Goal: Use online tool/utility: Utilize a website feature to perform a specific function

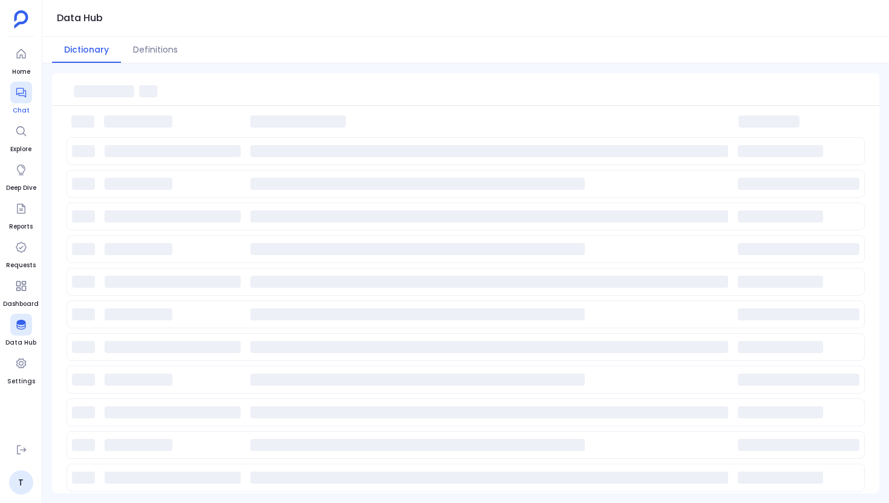
click at [27, 102] on div at bounding box center [21, 93] width 22 height 22
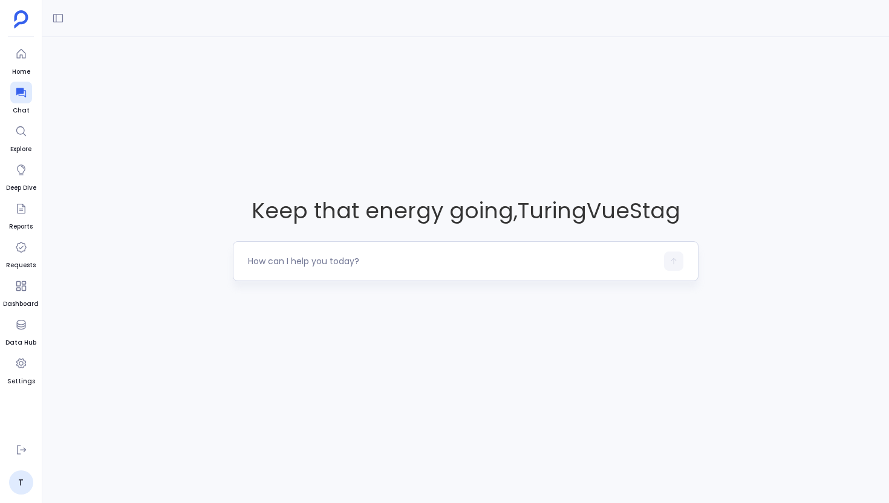
click at [331, 268] on div at bounding box center [452, 260] width 409 height 19
click at [312, 259] on textarea at bounding box center [452, 261] width 409 height 12
type textarea "Show me all contacts created in the last 90 days who have recently requested a …"
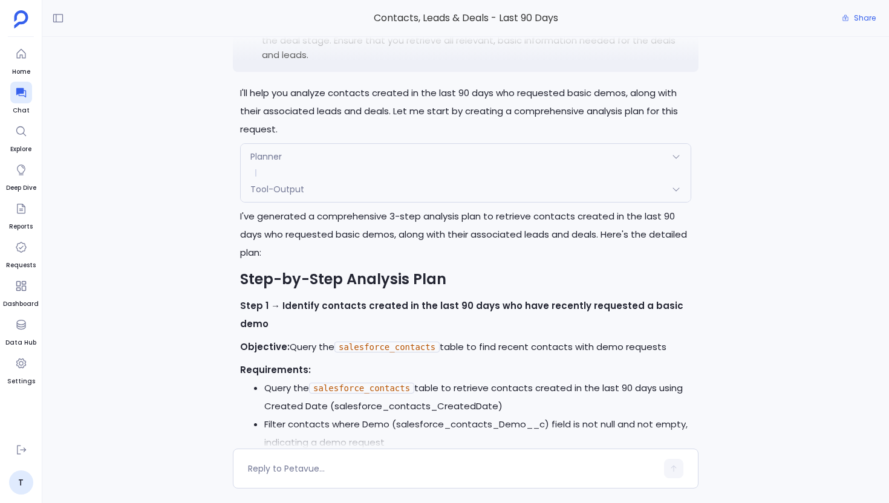
scroll to position [-1005, 0]
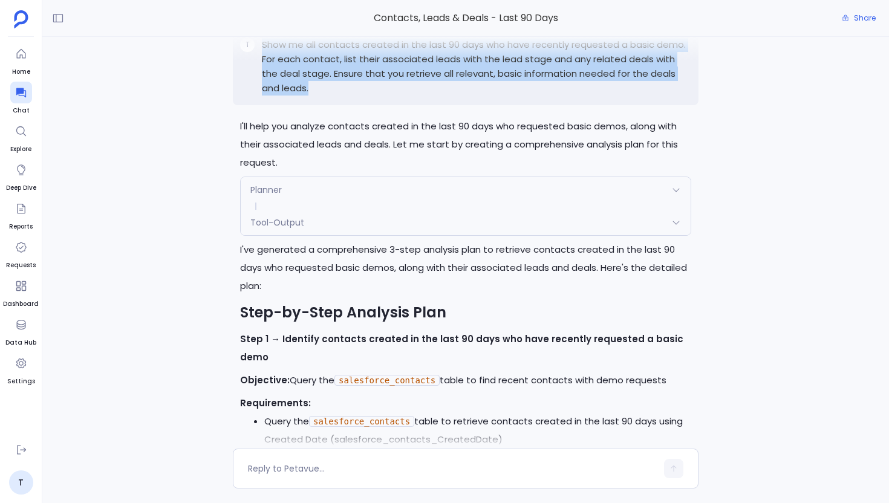
drag, startPoint x: 294, startPoint y: 122, endPoint x: 263, endPoint y: 79, distance: 53.3
click at [263, 79] on p "Show me all contacts created in the last 90 days who have recently requested a …" at bounding box center [476, 66] width 429 height 58
copy p "Show me all contacts created in the last 90 days who have recently requested a …"
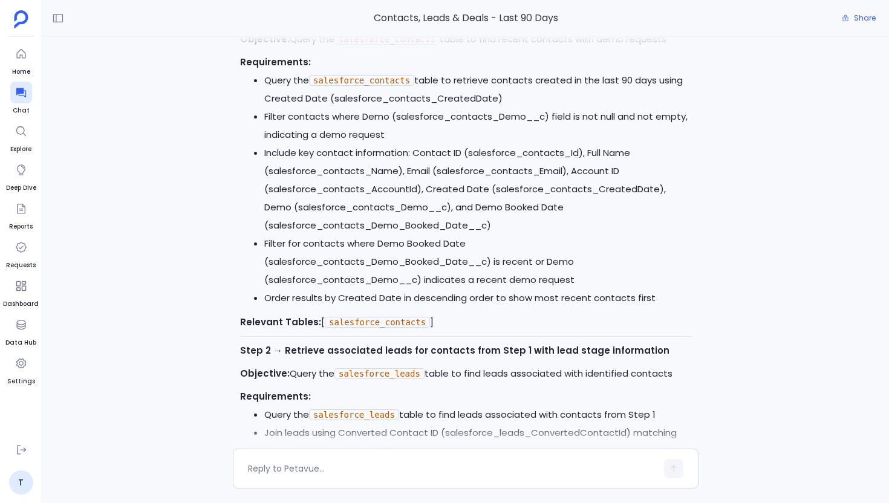
scroll to position [0, 0]
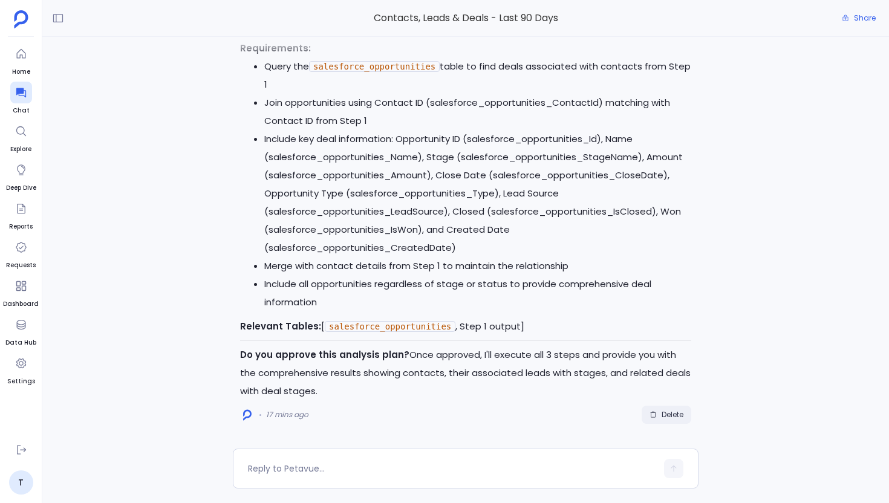
click at [669, 412] on span "Delete" at bounding box center [672, 415] width 22 height 10
click at [343, 471] on textarea at bounding box center [452, 468] width 409 height 12
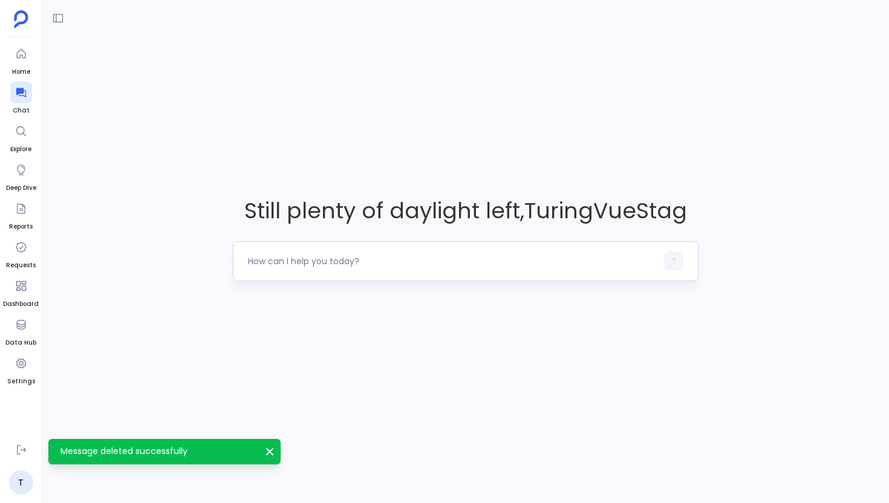
click at [281, 263] on textarea at bounding box center [452, 261] width 409 height 12
type textarea "Show me all contacts created in the last 90 days who have recently requested a …"
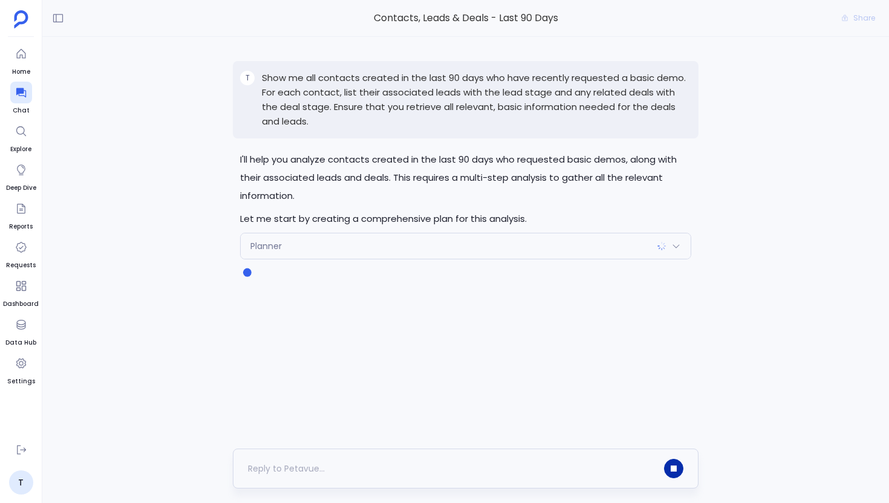
click at [675, 470] on icon "button" at bounding box center [673, 468] width 6 height 6
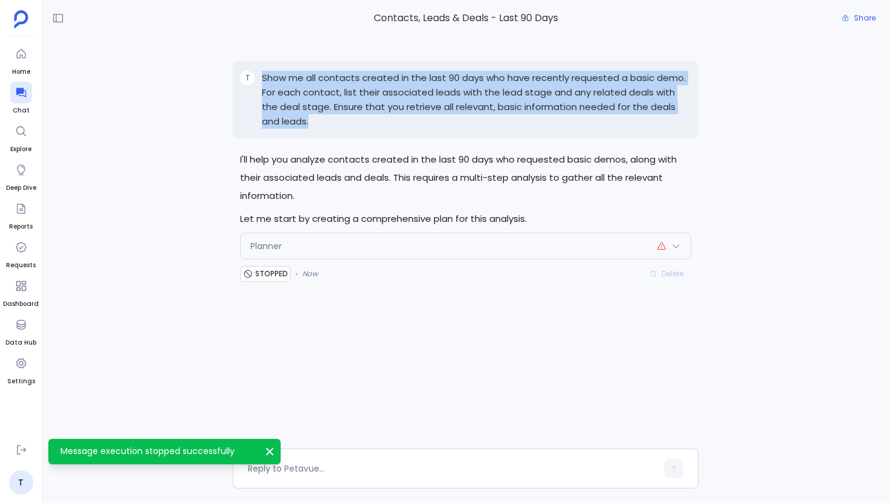
drag, startPoint x: 291, startPoint y: 124, endPoint x: 261, endPoint y: 79, distance: 54.5
click at [262, 79] on p "Show me all contacts created in the last 90 days who have recently requested a …" at bounding box center [476, 100] width 429 height 58
copy p "Show me all contacts created in the last 90 days who have recently requested a …"
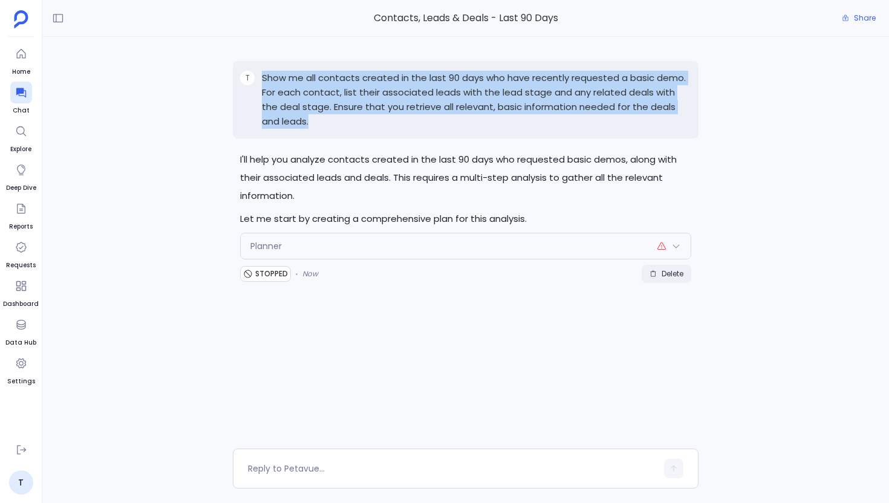
click at [669, 273] on span "Delete" at bounding box center [672, 274] width 22 height 10
